Goal: Task Accomplishment & Management: Complete application form

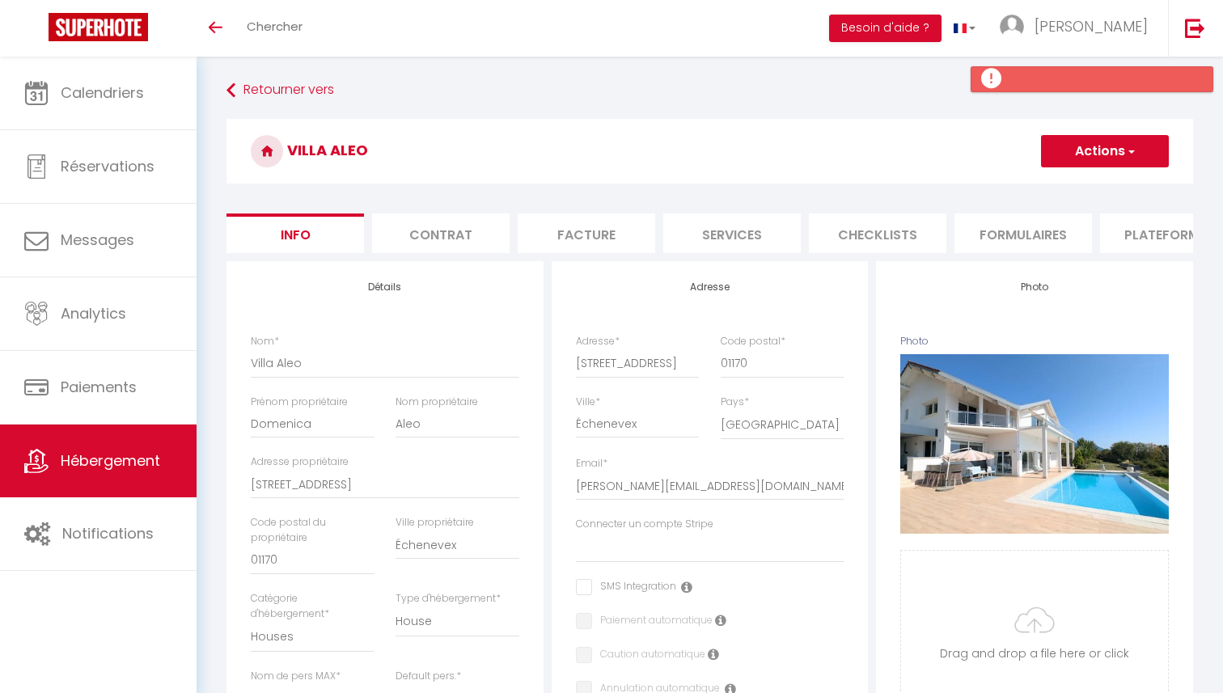
select select "houses"
select select "6"
select select "3"
select select "2"
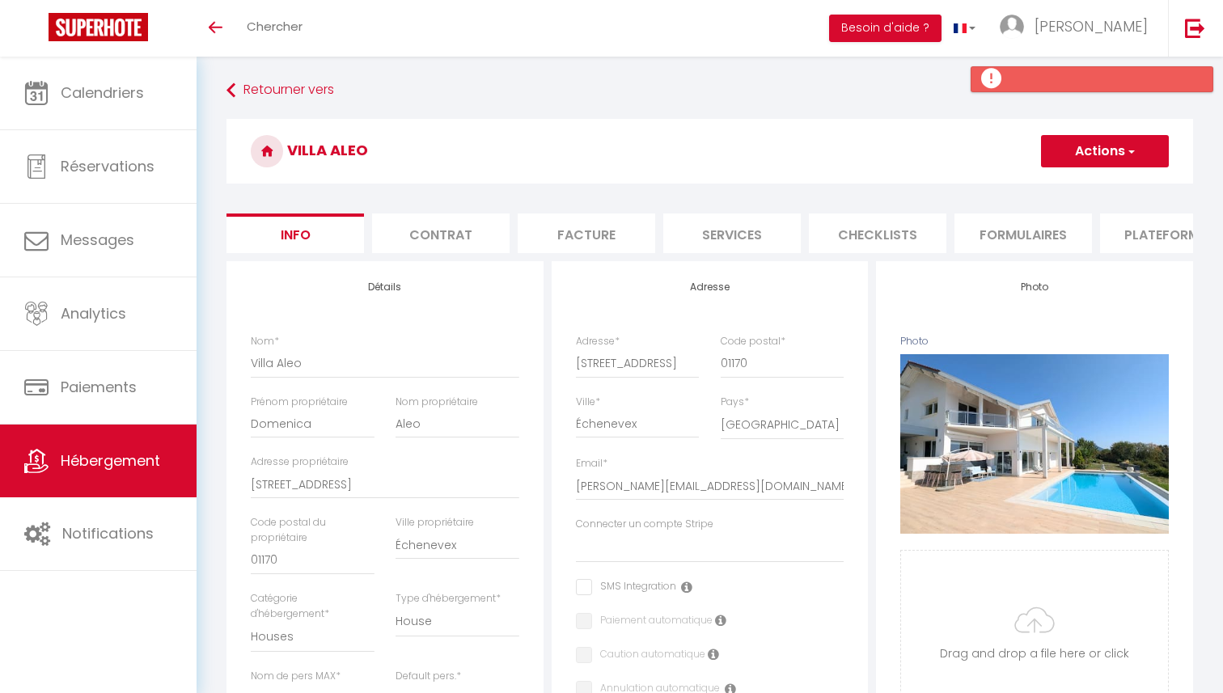
select select "15:00"
select select "23:45"
select select "11:00"
select select "30"
select select "120"
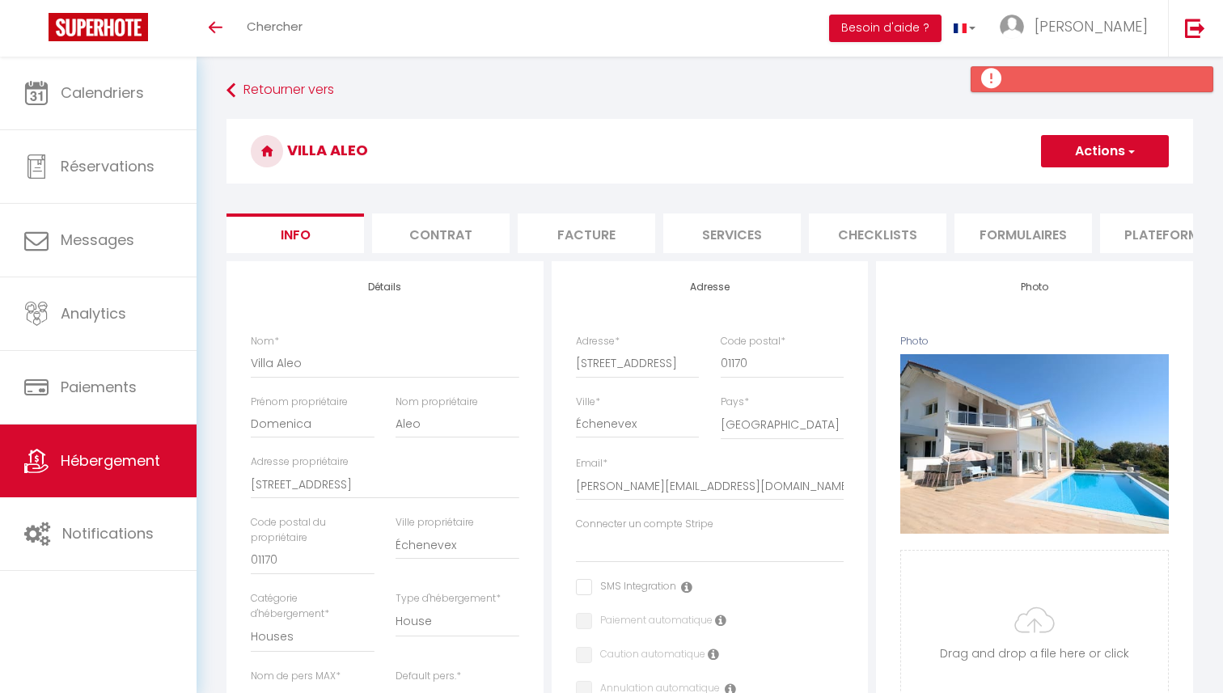
select select
select select "28"
select select "51847"
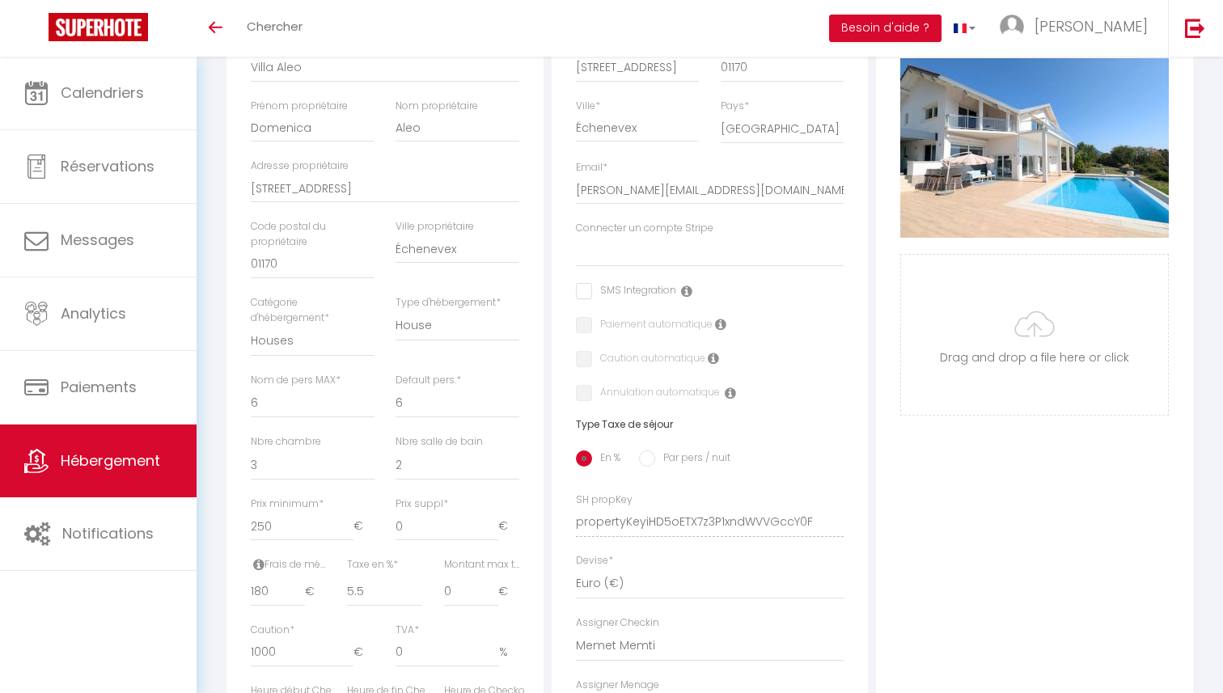
scroll to position [298, 0]
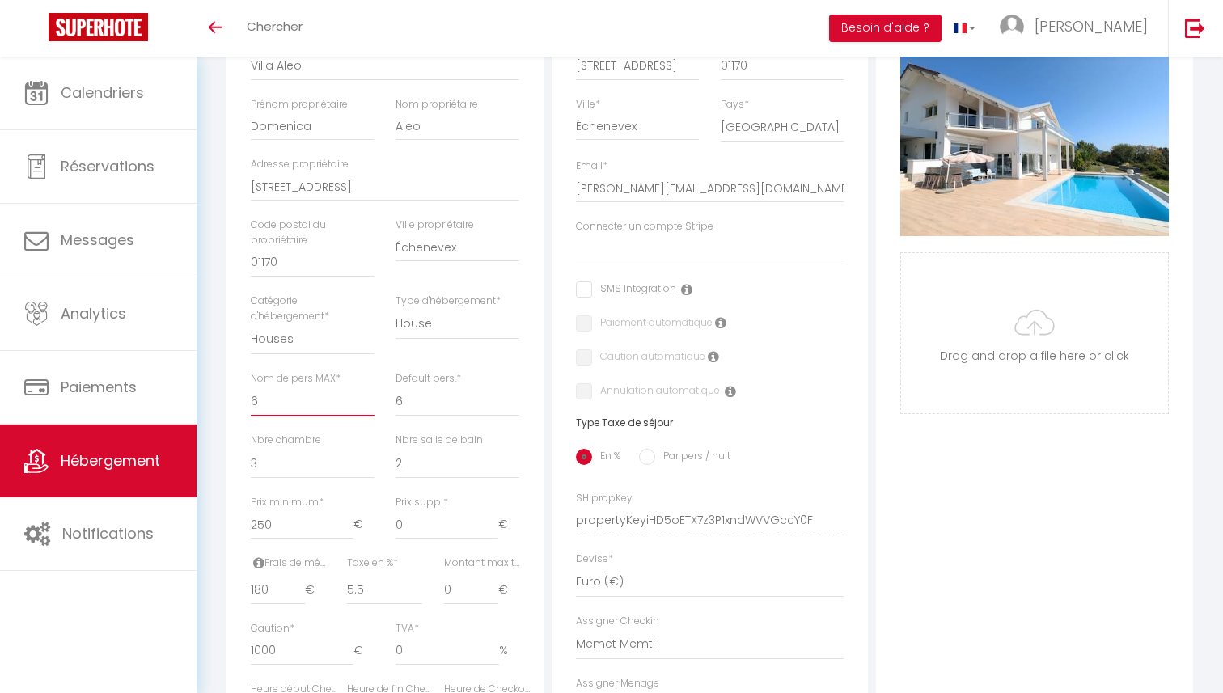
click at [330, 401] on select "1 2 3 4 5 6 7 8 9 10 11 12 13 14" at bounding box center [313, 401] width 124 height 31
select select "8"
click at [251, 386] on select "1 2 3 4 5 6 7 8 9 10 11 12 13 14" at bounding box center [313, 401] width 124 height 31
select select
checkbox input "false"
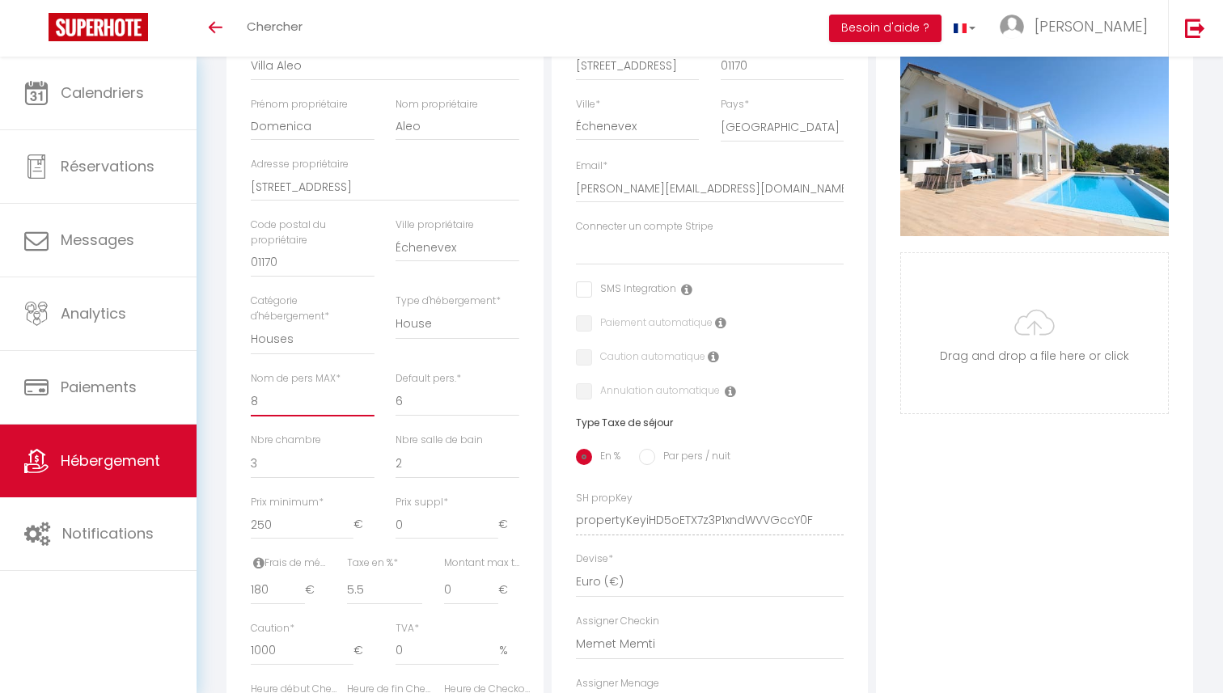
checkbox input "false"
click at [431, 400] on select "1 2 3 4 5 6 7 8 9 10 11 12 13 14" at bounding box center [457, 401] width 124 height 31
select select "2"
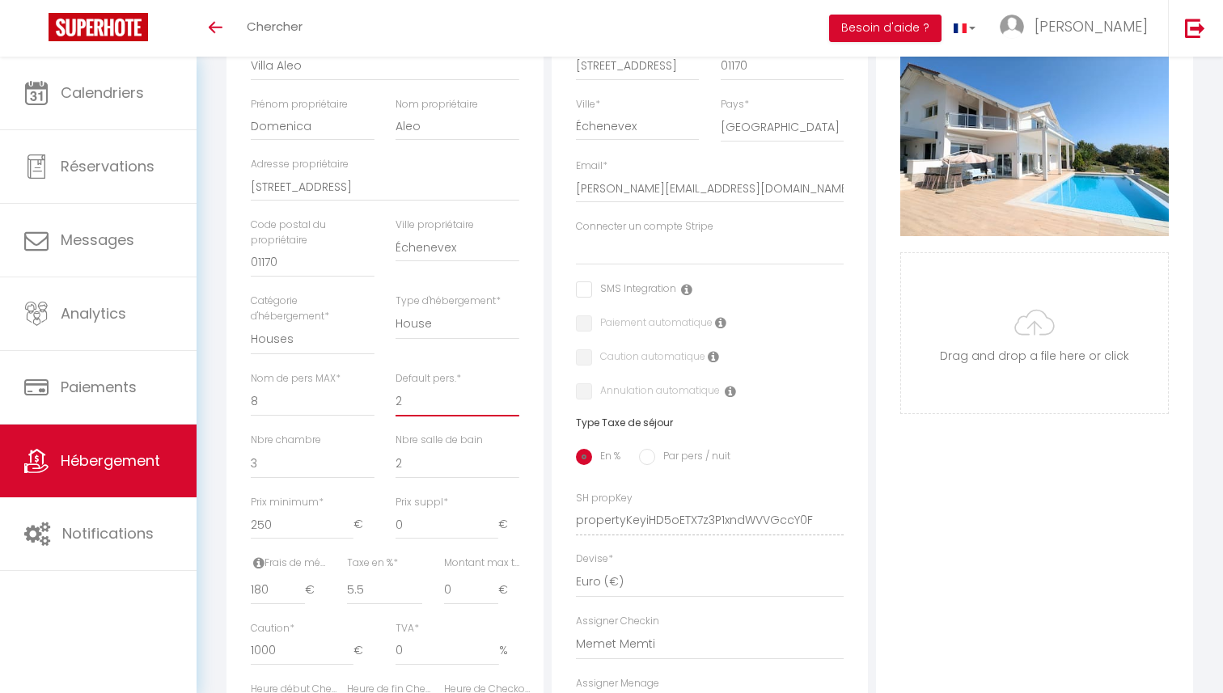
click at [395, 386] on select "1 2 3 4 5 6 7 8 9 10 11 12 13 14" at bounding box center [457, 401] width 124 height 31
select select
checkbox input "false"
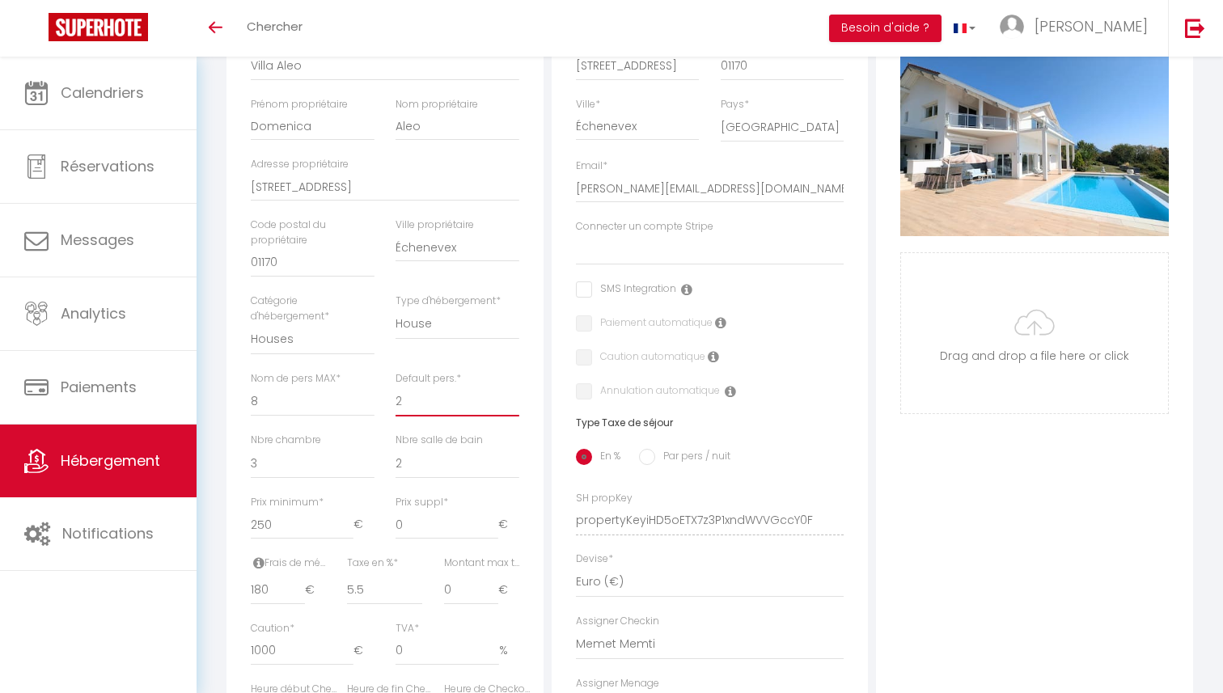
checkbox input "false"
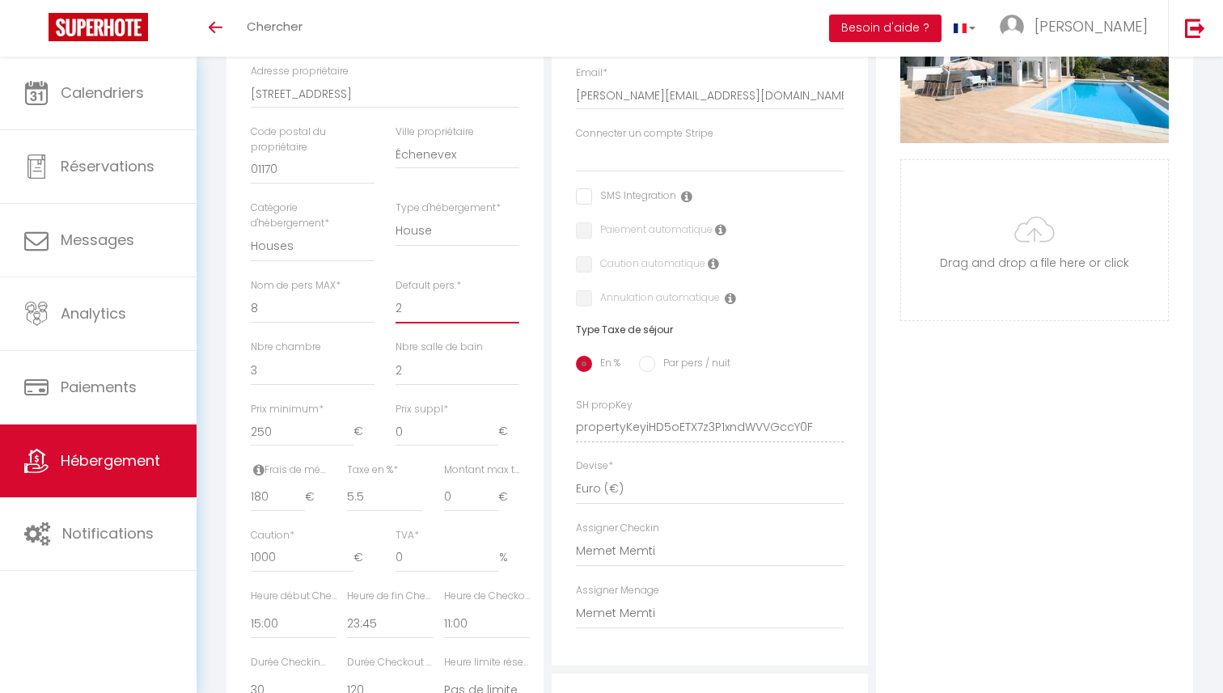
scroll to position [418, 0]
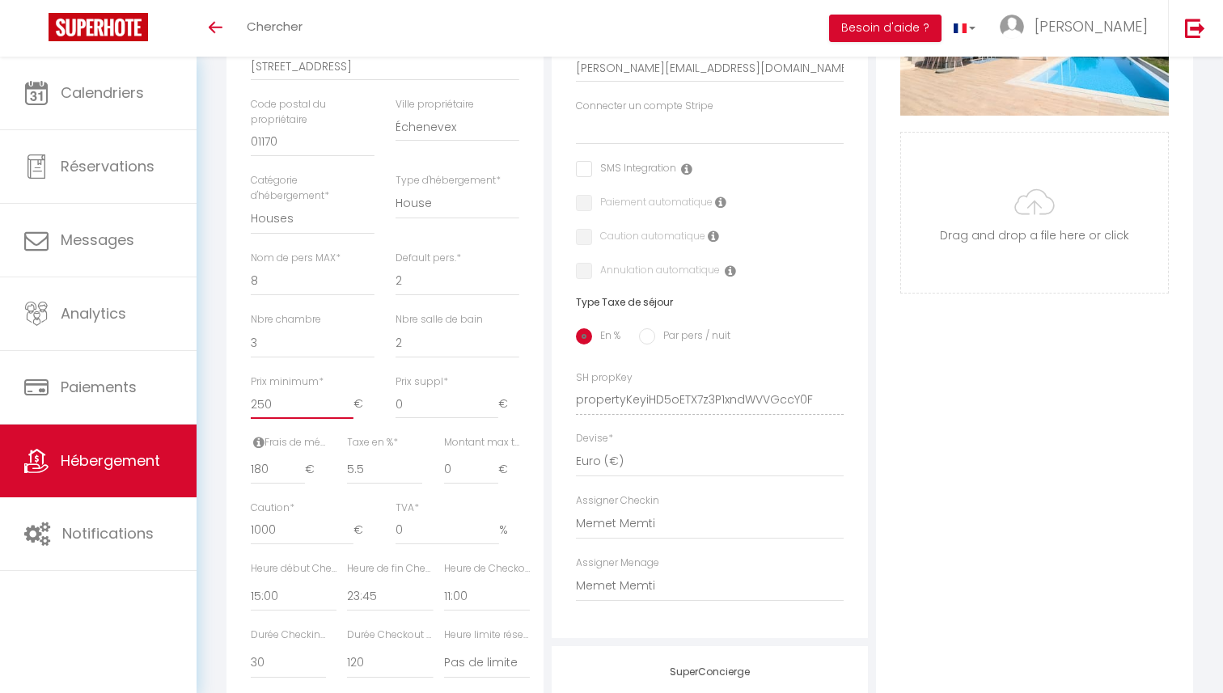
click at [280, 401] on input "250" at bounding box center [302, 404] width 103 height 29
type input "1"
select select
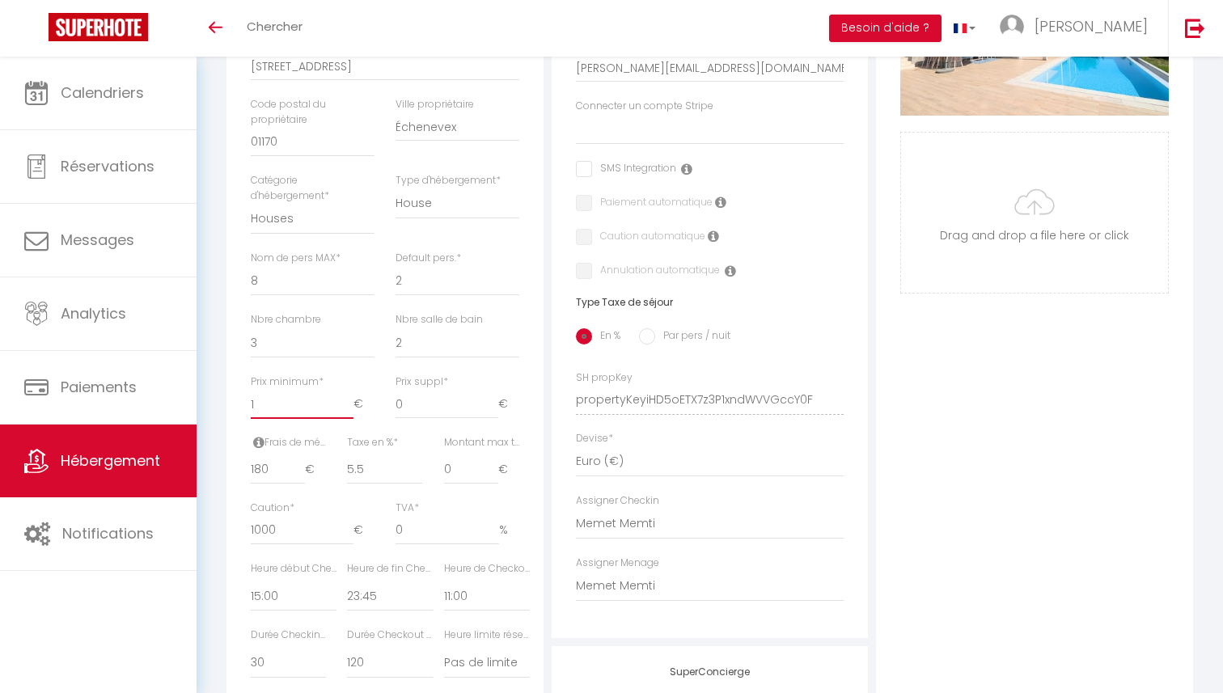
checkbox input "false"
type input "18"
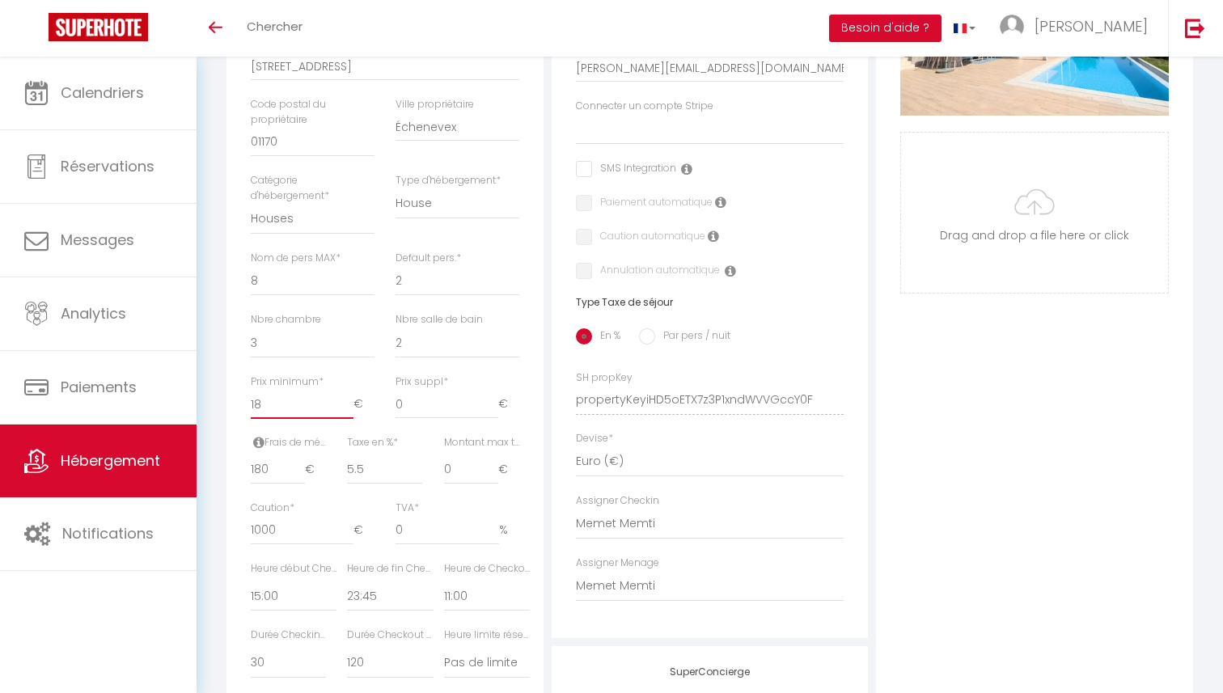
select select
checkbox input "false"
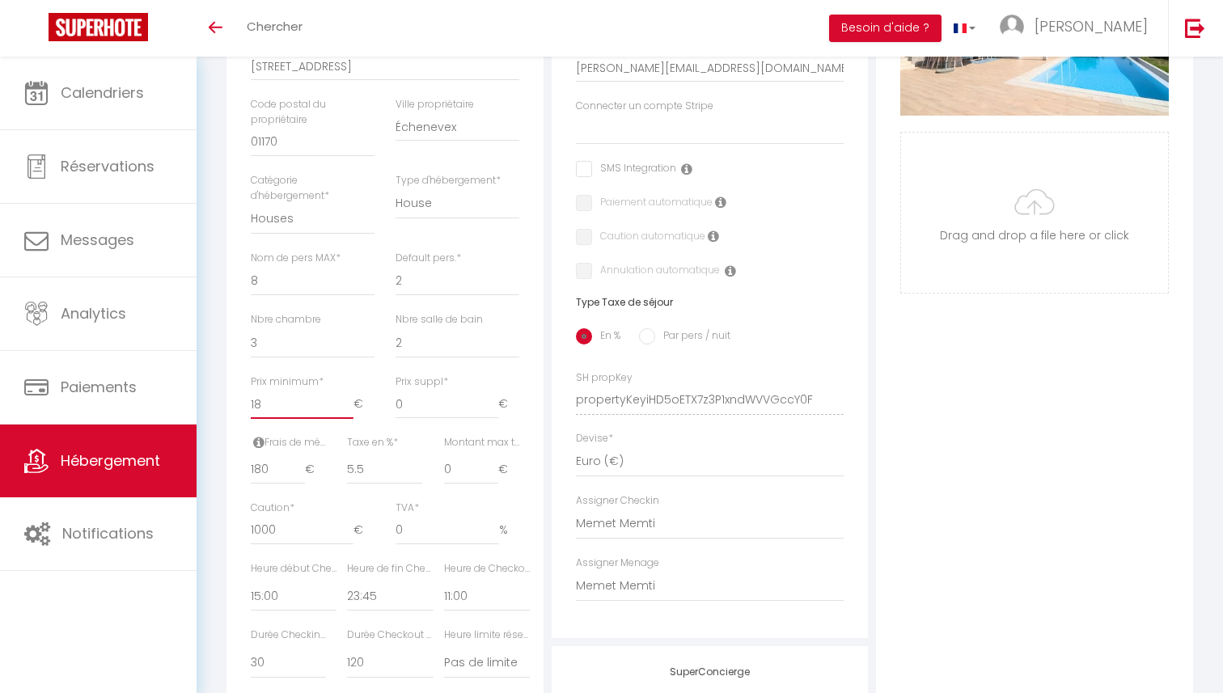
type input "185"
select select
checkbox input "false"
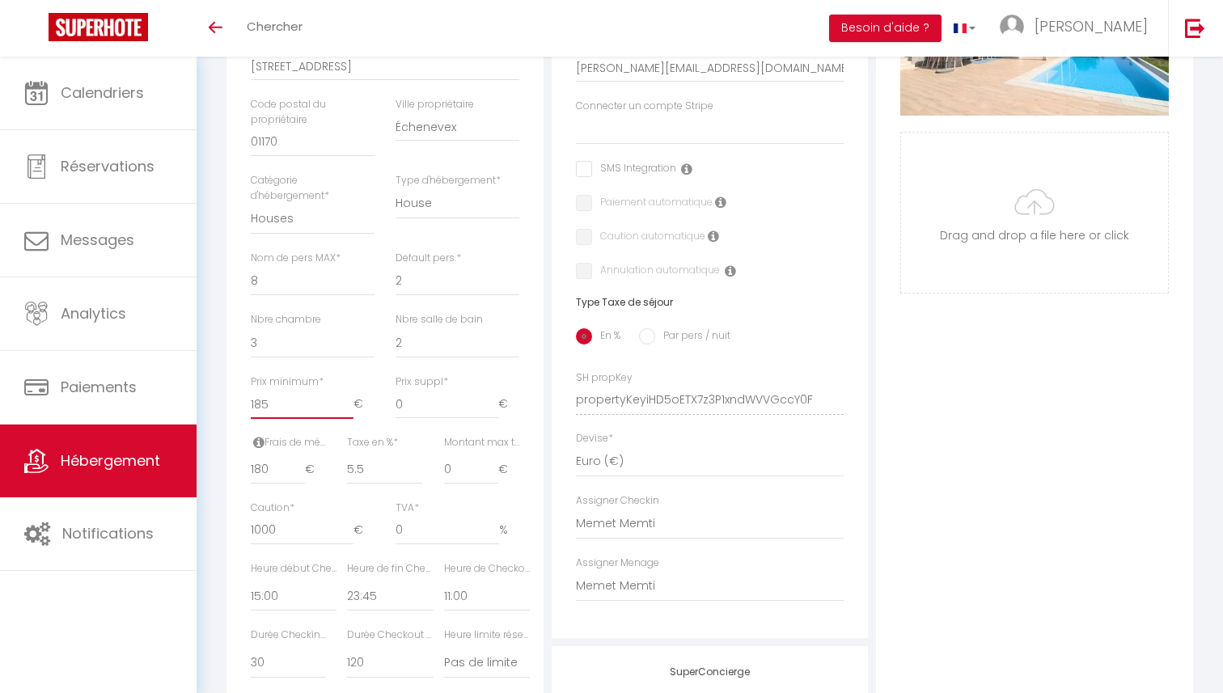
checkbox input "false"
type input "185"
click at [412, 401] on input "0" at bounding box center [446, 404] width 103 height 29
type input "05"
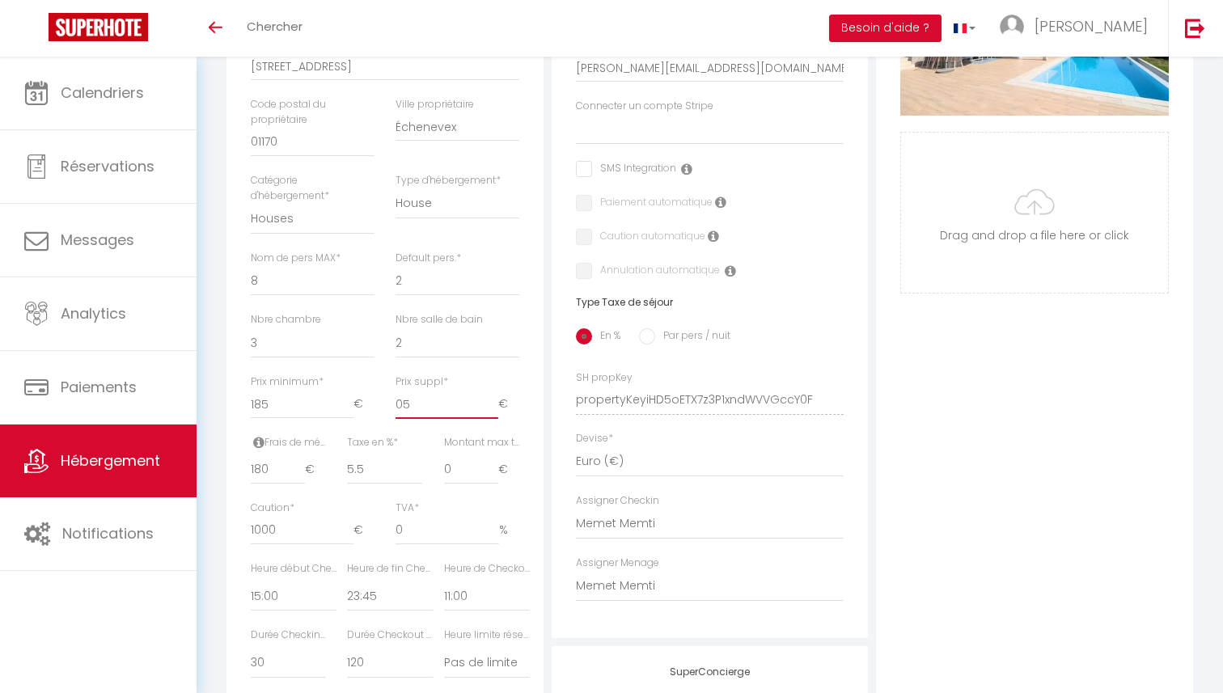
select select
checkbox input "false"
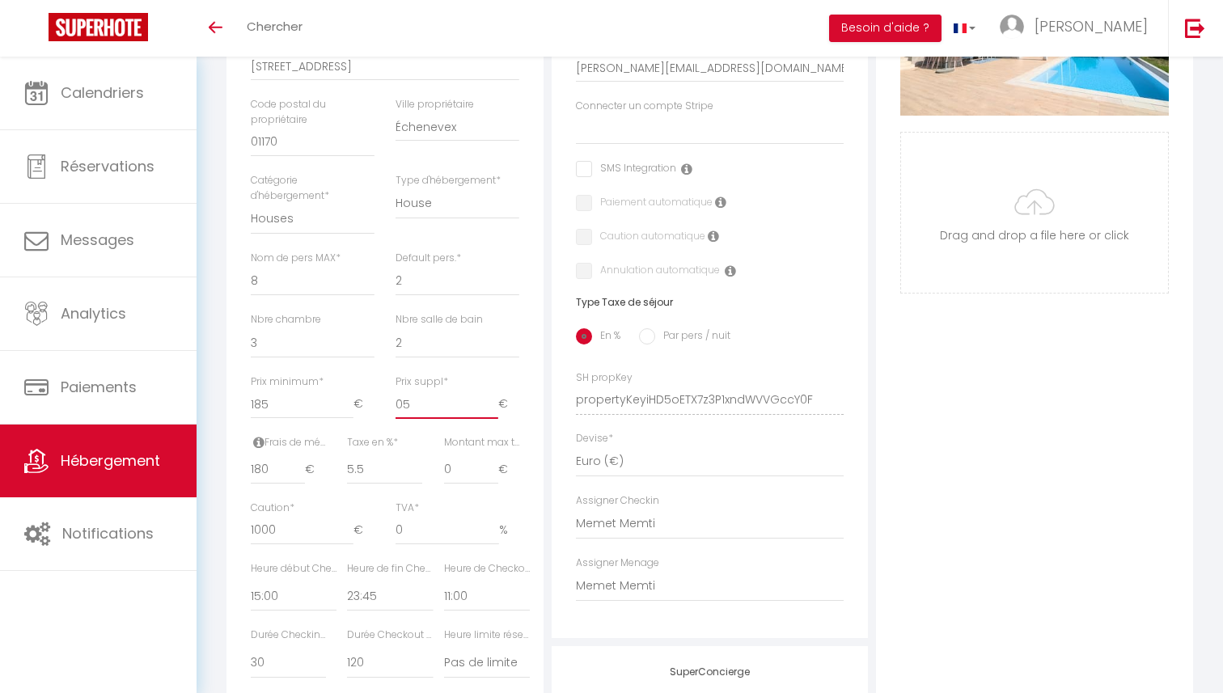
type input "050"
select select
checkbox input "false"
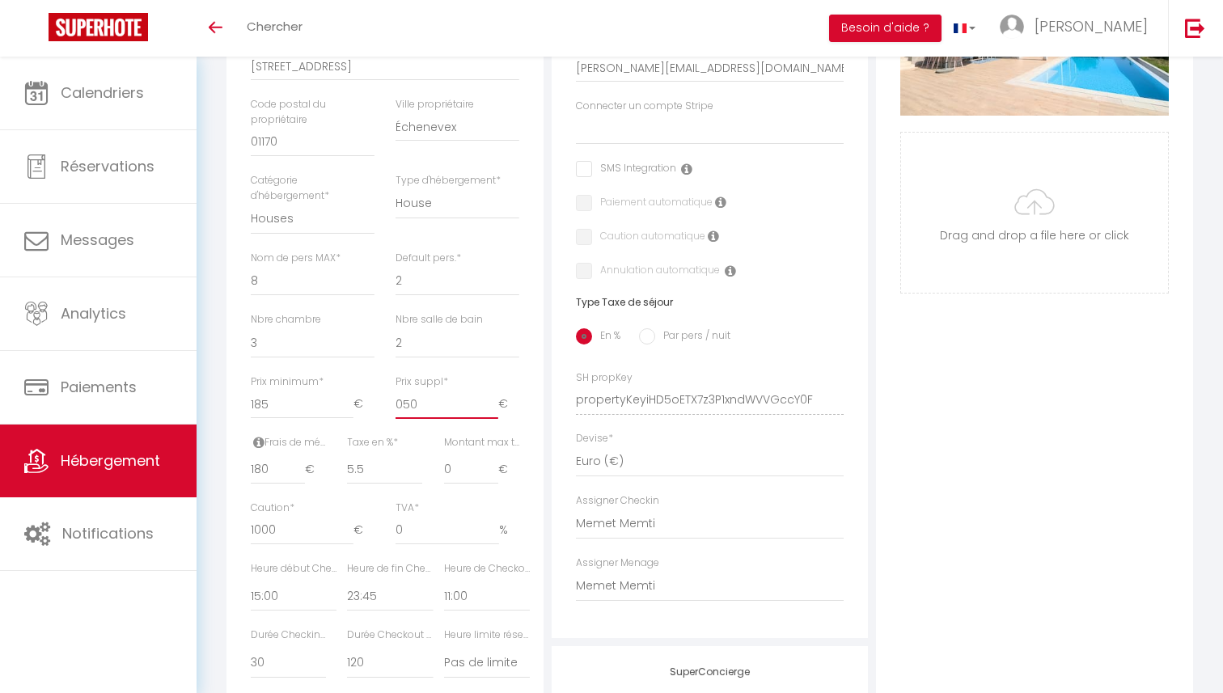
checkbox input "false"
type input "50"
select select
checkbox input "false"
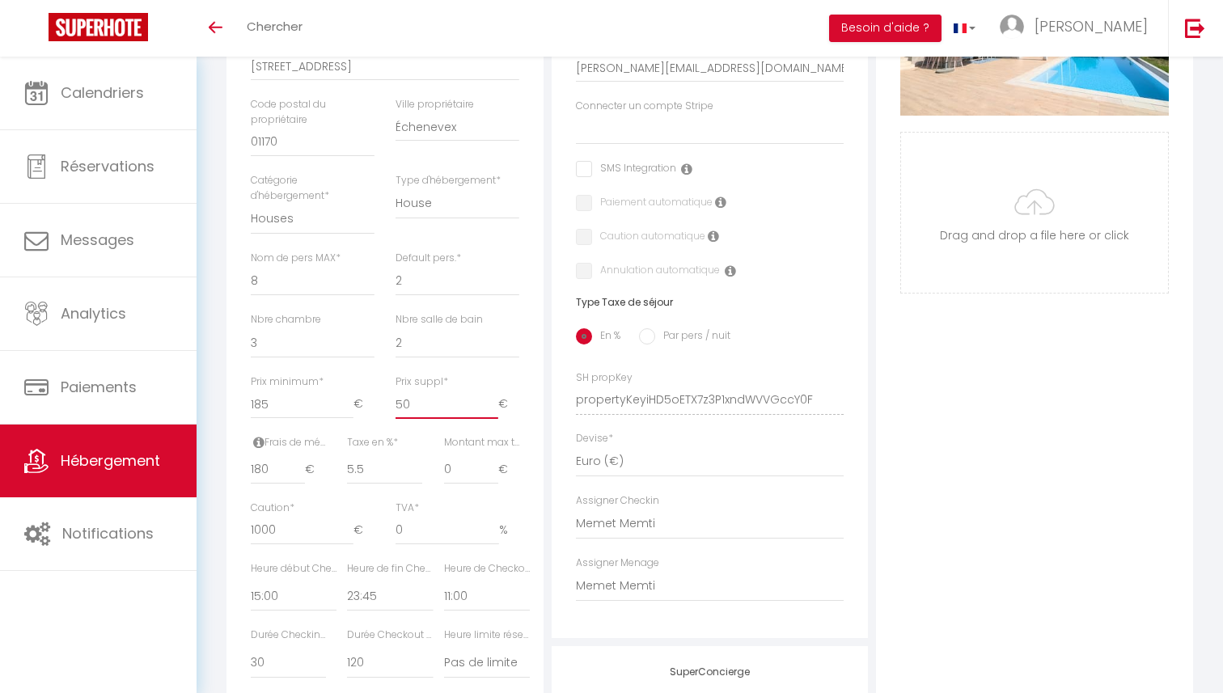
checkbox input "false"
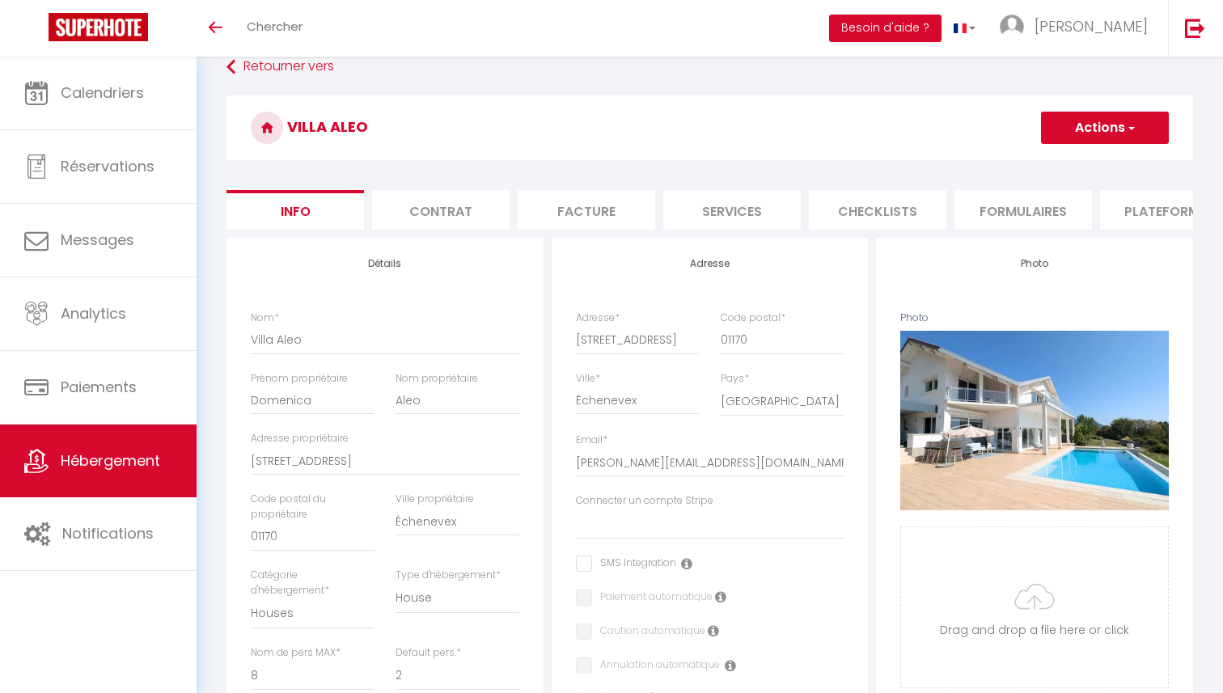
scroll to position [0, 0]
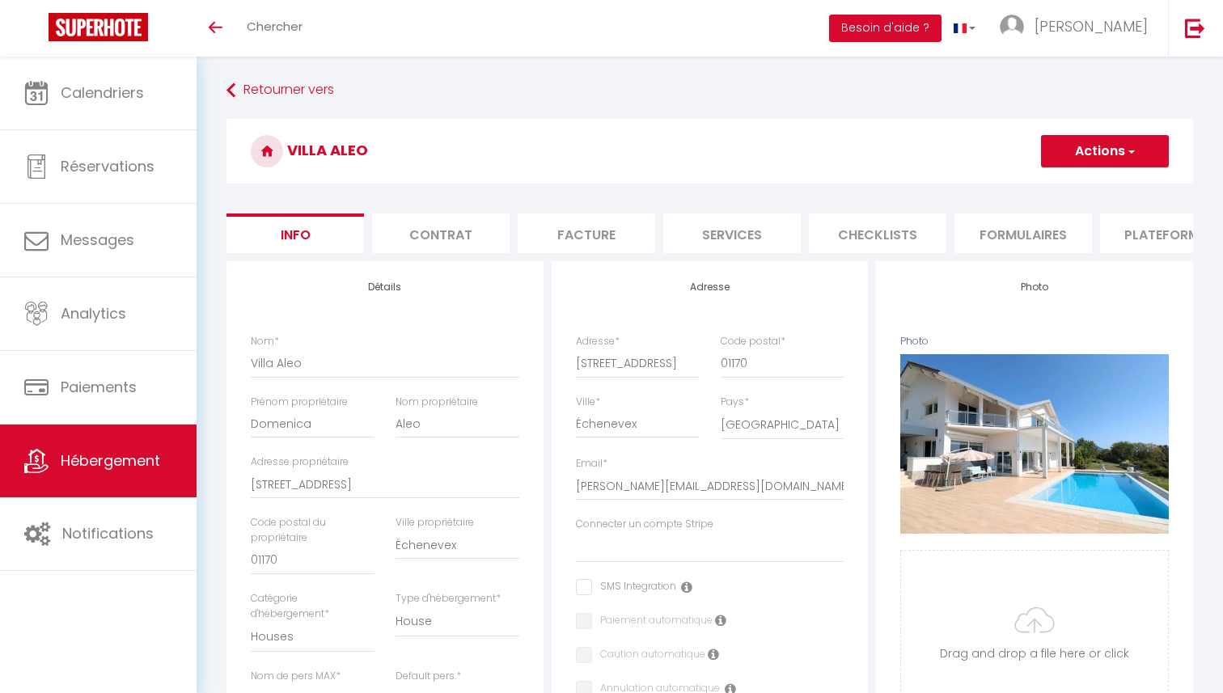
type input "50"
click at [1097, 150] on button "Actions" at bounding box center [1105, 151] width 128 height 32
click at [1080, 188] on link "Enregistrer" at bounding box center [1081, 186] width 173 height 21
click at [1079, 149] on button "Actions" at bounding box center [1105, 151] width 128 height 32
click at [1050, 182] on input "Enregistrer" at bounding box center [1041, 187] width 60 height 16
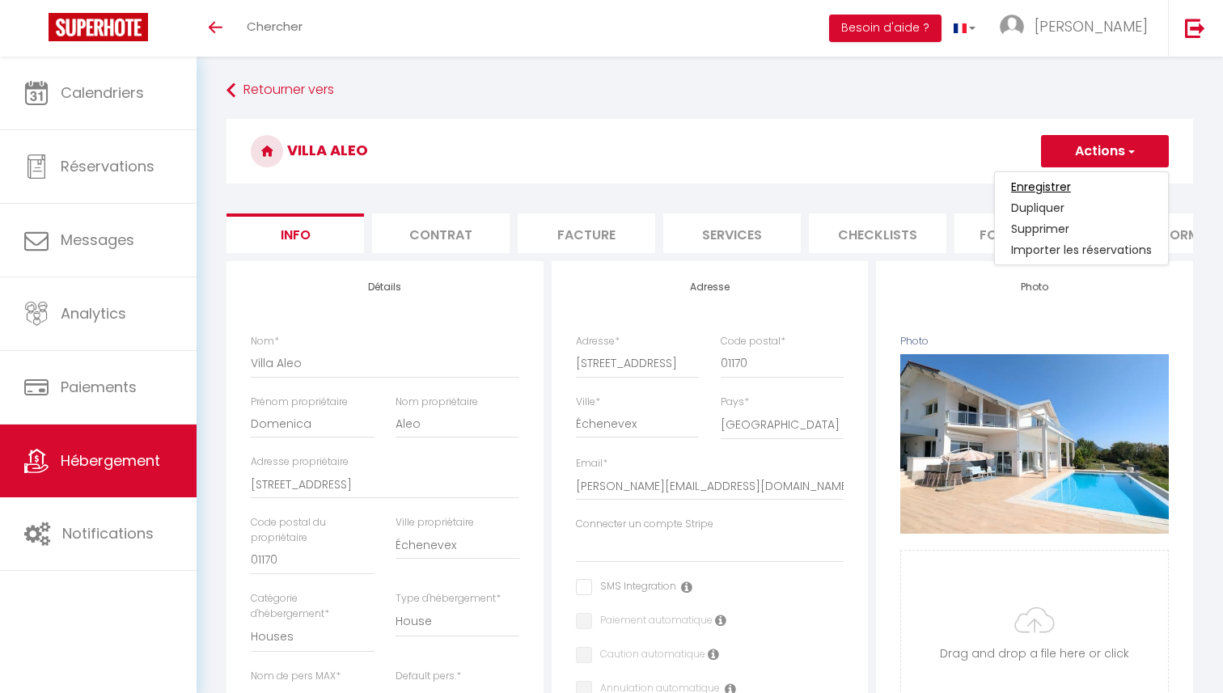
select select
checkbox input "false"
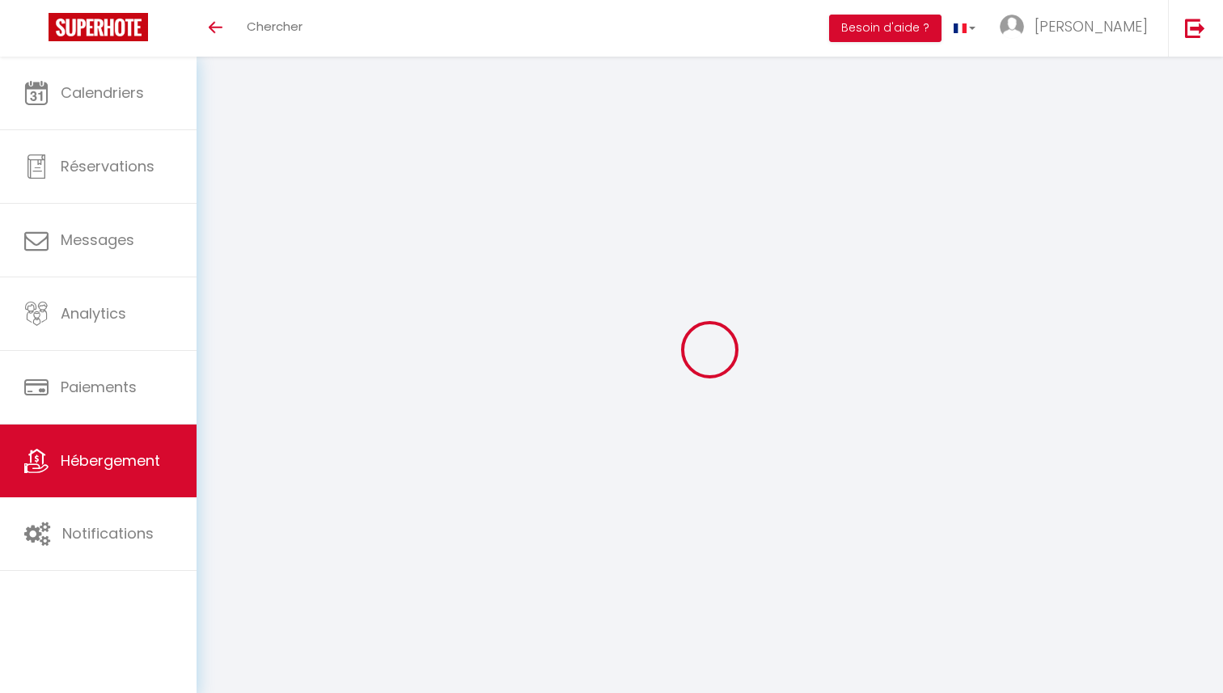
select select
checkbox input "false"
